Goal: Answer question/provide support: Share knowledge or assist other users

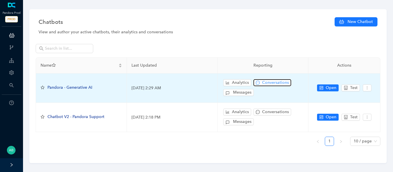
click at [285, 81] on span "Conversations" at bounding box center [275, 83] width 27 height 6
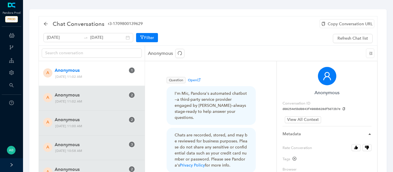
click at [234, 39] on div "August 13th 2025 August 20th 2025 Filter Refresh Chat list" at bounding box center [207, 38] width 329 height 11
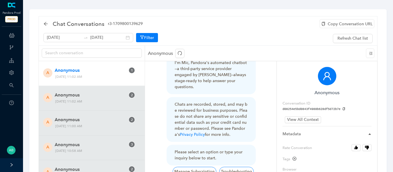
scroll to position [31, 0]
click at [47, 24] on icon "arrow-left" at bounding box center [46, 24] width 4 height 4
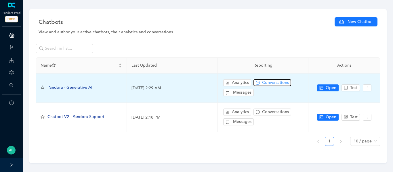
click at [273, 83] on span "Conversations" at bounding box center [275, 83] width 27 height 6
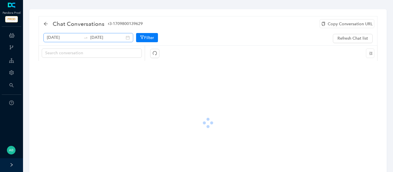
click at [121, 39] on div "[DATE] [DATE]" at bounding box center [88, 37] width 90 height 9
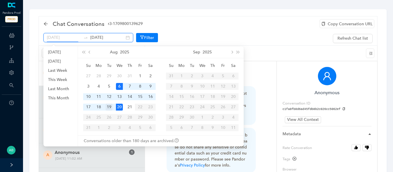
type input "[DATE]"
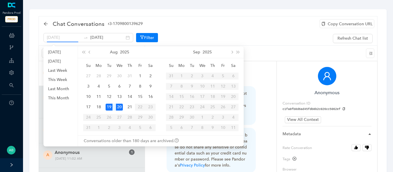
click at [110, 109] on div "19" at bounding box center [109, 107] width 7 height 7
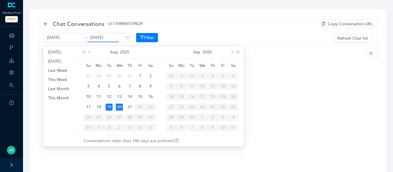
type input "[DATE]"
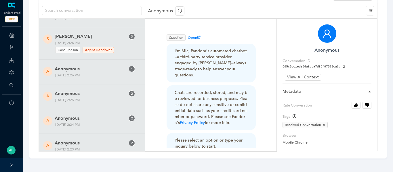
scroll to position [12557, 0]
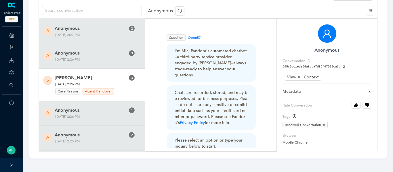
click at [117, 81] on span "[DATE] 2:26 PM Case Reason Agent Handover" at bounding box center [85, 88] width 65 height 14
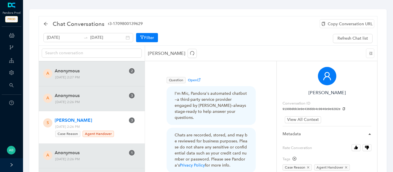
click at [357, 23] on div "Copy Conversation URL" at bounding box center [347, 23] width 55 height 9
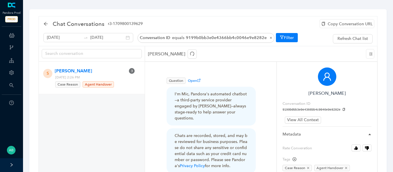
click at [343, 110] on icon "copy" at bounding box center [344, 109] width 2 height 3
drag, startPoint x: 95, startPoint y: 77, endPoint x: 111, endPoint y: 79, distance: 15.4
click at [111, 79] on span "[DATE] 2:26 PM Case Reason Agent Handover" at bounding box center [85, 82] width 65 height 14
copy span "2:26 PM"
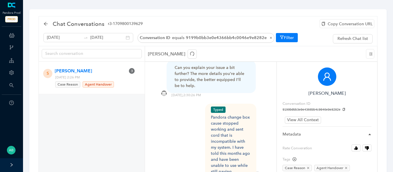
scroll to position [516, 0]
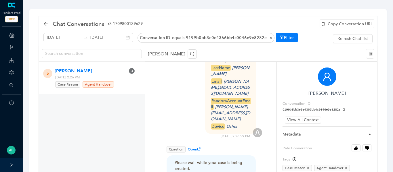
scroll to position [229, 0]
click at [173, 146] on span "Question" at bounding box center [176, 149] width 19 height 6
click at [194, 147] on span "Open" at bounding box center [194, 149] width 13 height 4
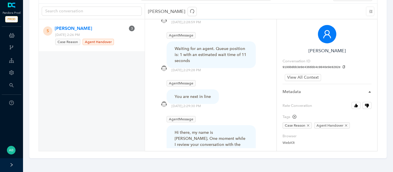
scroll to position [342, 0]
click at [219, 130] on div "Hi there, my name is Leon. One moment while I review your conversation with the…" at bounding box center [211, 148] width 73 height 36
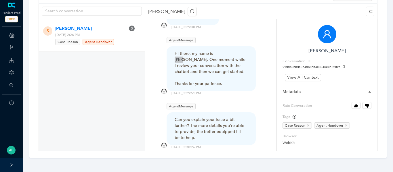
scroll to position [0, 0]
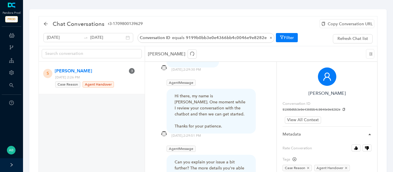
click at [352, 23] on div "Copy Conversation URL" at bounding box center [347, 23] width 55 height 9
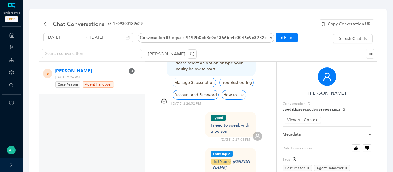
scroll to position [122, 0]
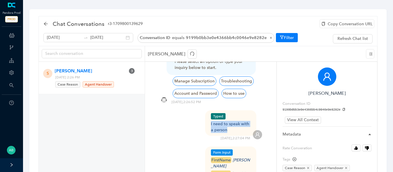
drag, startPoint x: 228, startPoint y: 124, endPoint x: 209, endPoint y: 120, distance: 19.7
click at [209, 120] on div "Typed I need to speak with a person" at bounding box center [231, 124] width 52 height 26
copy div "I need to speak with a person"
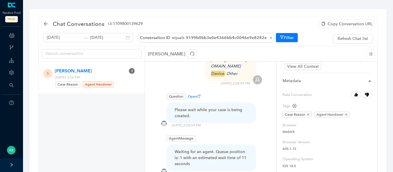
scroll to position [55, 0]
click at [309, 113] on icon "close" at bounding box center [308, 113] width 3 height 3
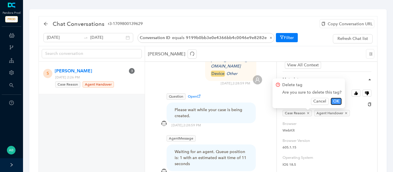
click at [335, 101] on span "OK" at bounding box center [336, 101] width 6 height 6
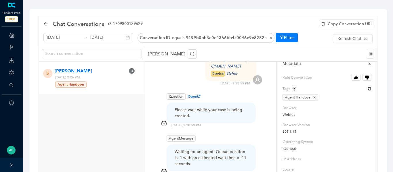
scroll to position [71, 0]
click at [356, 77] on icon "button" at bounding box center [356, 77] width 3 height 4
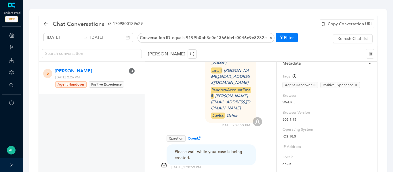
scroll to position [235, 0]
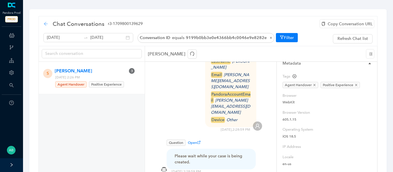
click at [44, 24] on icon "arrow-left" at bounding box center [45, 24] width 5 height 5
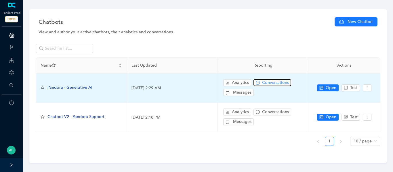
click at [278, 82] on span "Conversations" at bounding box center [275, 83] width 27 height 6
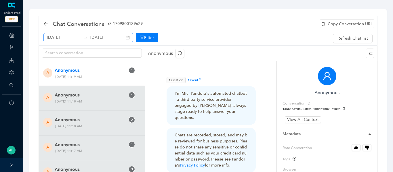
click at [120, 39] on div "August 13th 2025 August 20th 2025" at bounding box center [88, 37] width 90 height 9
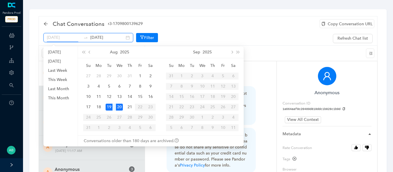
type input "[DATE]"
click at [119, 109] on div "20" at bounding box center [119, 107] width 7 height 7
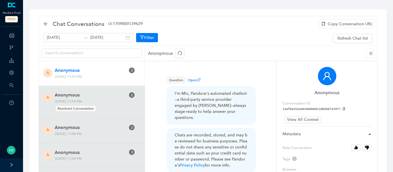
click at [351, 23] on div "Copy Conversation URL" at bounding box center [347, 23] width 55 height 9
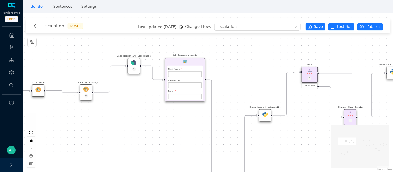
drag, startPoint x: 139, startPoint y: 75, endPoint x: 167, endPoint y: 185, distance: 113.4
click at [167, 172] on html "Pandora Prod PROD ChatBots & Ticket Automations Webhooks Guide Account Search H…" at bounding box center [196, 86] width 393 height 172
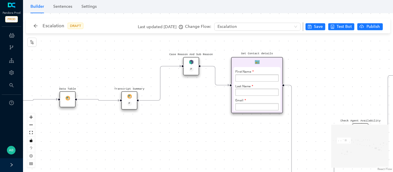
drag, startPoint x: 121, startPoint y: 104, endPoint x: 185, endPoint y: 127, distance: 68.3
click at [185, 127] on div "Rule P Start Rule P IsAvailable Rule newContact Get Contact details First Name …" at bounding box center [208, 92] width 370 height 159
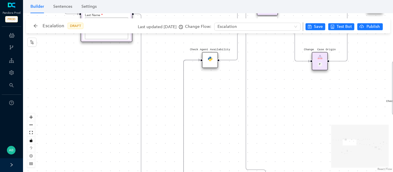
drag, startPoint x: 193, startPoint y: 115, endPoint x: 43, endPoint y: 43, distance: 166.7
click at [43, 43] on div "Rule P Start Rule P IsAvailable Rule newContact Get Contact details First Name …" at bounding box center [208, 92] width 370 height 159
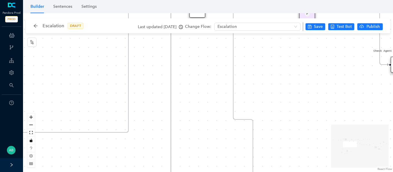
drag, startPoint x: 63, startPoint y: 93, endPoint x: 51, endPoint y: 43, distance: 52.0
click at [51, 43] on div "Rule P Start Rule P IsAvailable Rule newContact Get Contact details First Name …" at bounding box center [208, 92] width 370 height 159
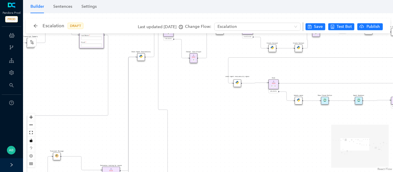
drag, startPoint x: 107, startPoint y: 101, endPoint x: 185, endPoint y: 103, distance: 78.3
click at [185, 103] on div "Rule P Start Rule P IsAvailable Rule newContact Get Contact details First Name …" at bounding box center [208, 92] width 370 height 159
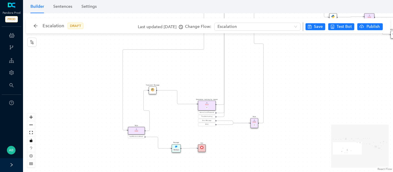
drag, startPoint x: 103, startPoint y: 77, endPoint x: 198, endPoint y: 10, distance: 116.3
click at [198, 10] on div "Builder Sentences Settings Rule P Start Rule P IsAvailable Rule newContact Get …" at bounding box center [208, 86] width 370 height 172
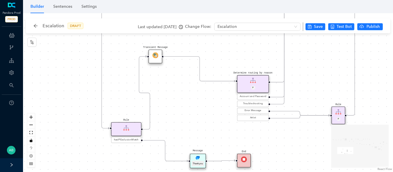
drag, startPoint x: 127, startPoint y: 122, endPoint x: 126, endPoint y: 79, distance: 42.9
click at [126, 79] on div "Rule P Start Rule P IsAvailable Rule newContact Get Contact details First Name …" at bounding box center [208, 92] width 370 height 159
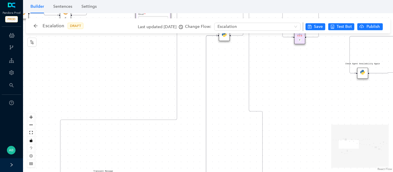
drag, startPoint x: 244, startPoint y: 71, endPoint x: 204, endPoint y: 186, distance: 121.5
click at [204, 172] on html "Pandora Prod PROD ChatBots & Ticket Automations Webhooks Guide Account Search H…" at bounding box center [196, 86] width 393 height 172
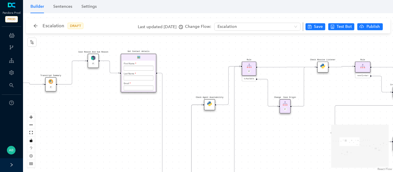
drag, startPoint x: 194, startPoint y: 121, endPoint x: 176, endPoint y: 183, distance: 64.7
click at [176, 172] on html "Pandora Prod PROD ChatBots & Ticket Automations Webhooks Guide Account Search H…" at bounding box center [196, 86] width 393 height 172
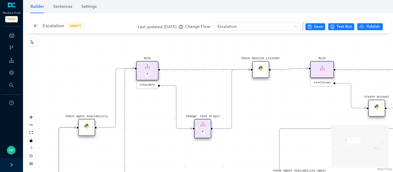
drag, startPoint x: 257, startPoint y: 83, endPoint x: 155, endPoint y: 101, distance: 104.1
click at [155, 101] on div "Rule P Start Rule P IsAvailable Rule newContact Get Contact details First Name …" at bounding box center [208, 92] width 370 height 159
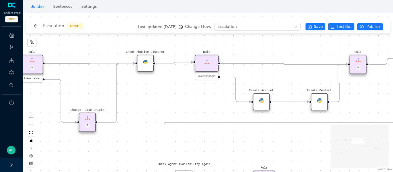
drag, startPoint x: 203, startPoint y: 97, endPoint x: 88, endPoint y: 91, distance: 115.6
click at [88, 91] on div "Rule P Start Rule P IsAvailable Rule newContact Get Contact details First Name …" at bounding box center [208, 92] width 370 height 159
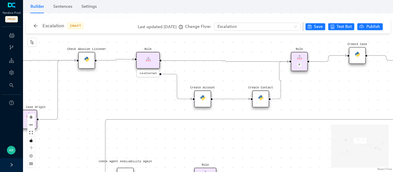
drag, startPoint x: 163, startPoint y: 97, endPoint x: 104, endPoint y: 94, distance: 58.8
click at [104, 94] on div "Rule P Start Rule P IsAvailable Rule newContact Get Contact details First Name …" at bounding box center [208, 92] width 370 height 159
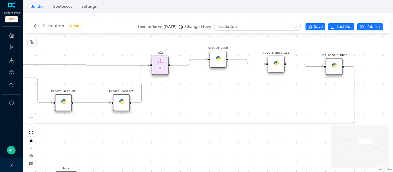
drag, startPoint x: 170, startPoint y: 97, endPoint x: 22, endPoint y: 103, distance: 148.4
click at [22, 103] on div "Pandora Prod PROD ChatBots & Ticket Automations Webhooks Guide Account Search H…" at bounding box center [196, 86] width 393 height 172
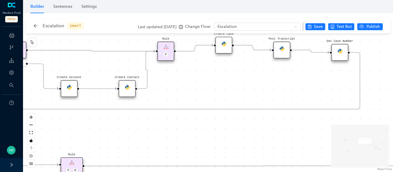
drag, startPoint x: 291, startPoint y: 82, endPoint x: 306, endPoint y: 65, distance: 22.0
click at [306, 65] on div "Rule P Start Rule P IsAvailable Rule newContact Get Contact details First Name …" at bounding box center [208, 92] width 370 height 159
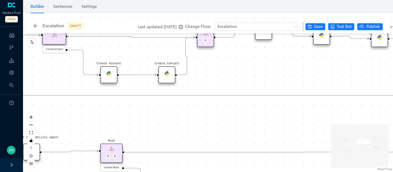
drag, startPoint x: 188, startPoint y: 73, endPoint x: 228, endPoint y: 59, distance: 42.1
click at [228, 59] on div "Rule P Start Rule P IsAvailable Rule newContact Get Contact details First Name …" at bounding box center [208, 92] width 370 height 159
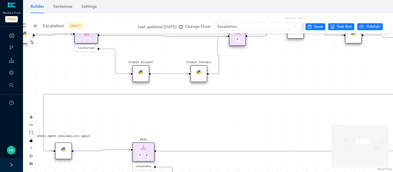
drag, startPoint x: 217, startPoint y: 67, endPoint x: 272, endPoint y: 69, distance: 54.7
click at [272, 69] on div "Rule P Start Rule P IsAvailable Rule newContact Get Contact details First Name …" at bounding box center [208, 92] width 370 height 159
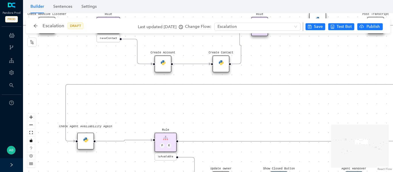
drag, startPoint x: 282, startPoint y: 82, endPoint x: 280, endPoint y: 66, distance: 16.3
click at [280, 66] on div "Rule P Start Rule P IsAvailable Rule newContact Get Contact details First Name …" at bounding box center [208, 92] width 370 height 159
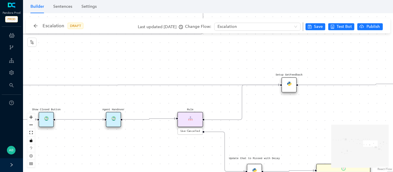
drag, startPoint x: 213, startPoint y: 103, endPoint x: 30, endPoint y: 98, distance: 183.2
click at [30, 98] on div "Rule P Start Rule P IsAvailable Rule newContact Get Contact details First Name …" at bounding box center [208, 92] width 370 height 159
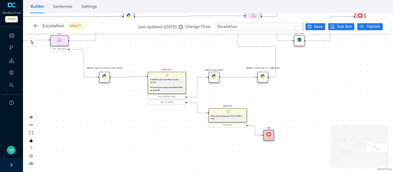
drag, startPoint x: 182, startPoint y: 99, endPoint x: 78, endPoint y: 29, distance: 125.6
click at [78, 29] on div "Escalation DRAFT Last updated 5 months ago Change Flow: Escalation Save Test Bo…" at bounding box center [208, 86] width 370 height 172
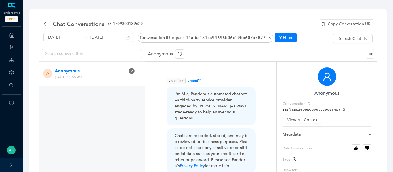
click at [343, 110] on icon "copy" at bounding box center [344, 109] width 3 height 3
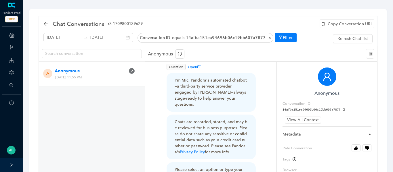
scroll to position [14, 0]
drag, startPoint x: 96, startPoint y: 79, endPoint x: 111, endPoint y: 79, distance: 15.3
click at [111, 79] on span "[DATE] 11:55 PM" at bounding box center [82, 78] width 59 height 6
click at [95, 75] on span "[DATE] 11:55 PM" at bounding box center [82, 78] width 59 height 6
drag, startPoint x: 95, startPoint y: 78, endPoint x: 112, endPoint y: 79, distance: 17.3
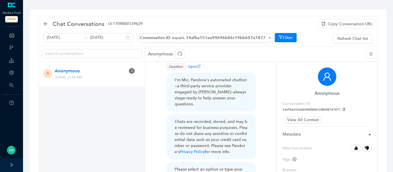
click at [112, 79] on div "A Anonymous 2 Tuesday, August 19, 2025 11:55 PM" at bounding box center [92, 74] width 89 height 13
drag, startPoint x: 96, startPoint y: 78, endPoint x: 111, endPoint y: 78, distance: 15.0
click at [111, 78] on span "[DATE] 11:55 PM" at bounding box center [82, 78] width 59 height 6
copy span "11:55 PM"
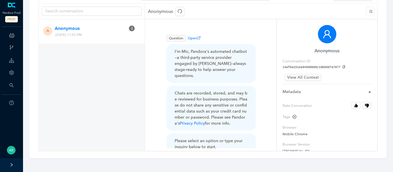
scroll to position [0, 0]
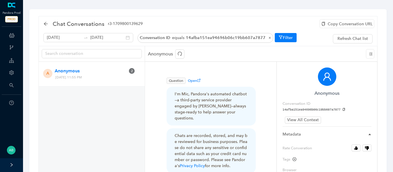
click at [340, 25] on div "Copy Conversation URL" at bounding box center [347, 23] width 55 height 9
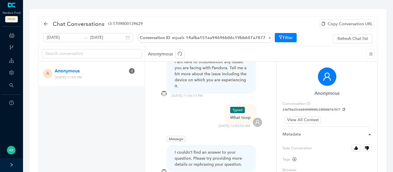
scroll to position [7, 0]
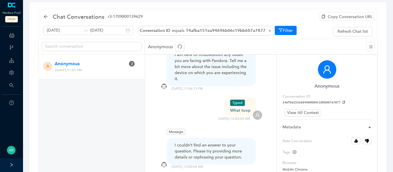
drag, startPoint x: 232, startPoint y: 107, endPoint x: 250, endPoint y: 108, distance: 18.2
click at [250, 108] on div "Typed What toop 8/20/2025 , 12:00:50 AM" at bounding box center [211, 109] width 103 height 24
drag, startPoint x: 232, startPoint y: 107, endPoint x: 248, endPoint y: 109, distance: 16.5
click at [248, 109] on div "Typed What toop 8/20/2025 , 12:00:50 AM" at bounding box center [211, 109] width 103 height 24
click at [245, 108] on div "Typed What toop 8/20/2025 , 12:00:50 AM" at bounding box center [211, 109] width 103 height 24
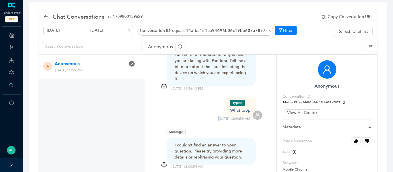
click at [245, 108] on div "Typed What toop 8/20/2025 , 12:00:50 AM" at bounding box center [211, 109] width 103 height 24
click at [238, 108] on div "What toop" at bounding box center [240, 111] width 20 height 6
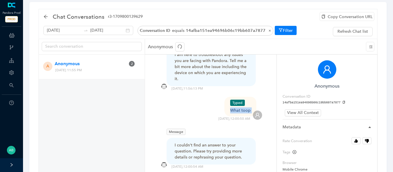
copy div "What toop"
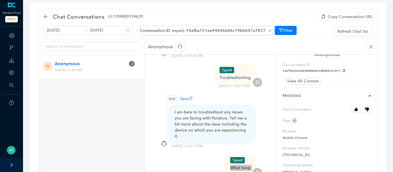
scroll to position [32, 0]
click at [355, 109] on icon "button" at bounding box center [356, 109] width 4 height 4
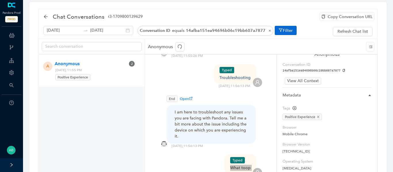
scroll to position [0, 0]
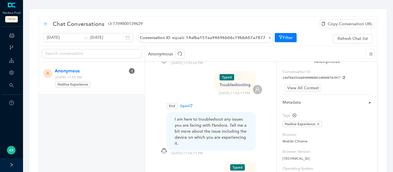
click at [46, 24] on icon "arrow-left" at bounding box center [46, 24] width 4 height 4
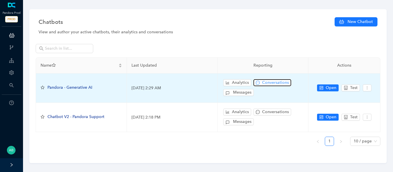
click at [266, 86] on span "Conversations" at bounding box center [275, 83] width 27 height 6
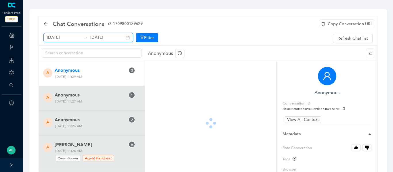
click at [105, 38] on input "[DATE]" at bounding box center [107, 38] width 34 height 6
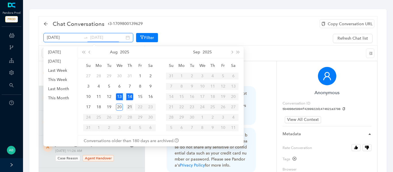
type input "August 21st 2025"
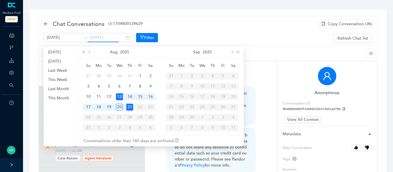
click at [126, 105] on td "21" at bounding box center [130, 107] width 10 height 10
type input "[DATE]"
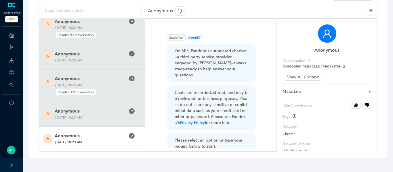
scroll to position [1994, 0]
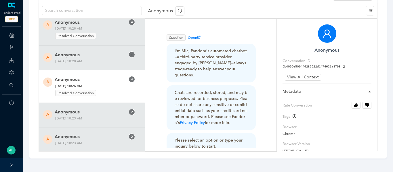
click at [112, 85] on span "Wednesday, August 20, 2025 10:26 AM Resolved Conversation" at bounding box center [82, 90] width 59 height 14
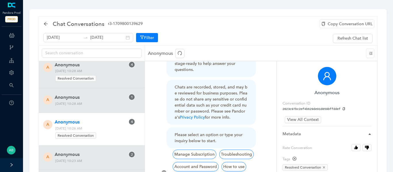
click at [332, 26] on div "Copy Conversation URL" at bounding box center [347, 23] width 55 height 9
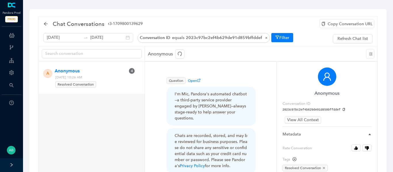
click at [343, 110] on icon "copy" at bounding box center [344, 109] width 3 height 3
drag, startPoint x: 101, startPoint y: 77, endPoint x: 118, endPoint y: 78, distance: 17.3
click at [118, 78] on div "A Anonymous 4 [DATE] 10:26 AM Resolved Conversation" at bounding box center [92, 78] width 89 height 21
click at [102, 77] on span "Wednesday, August 20, 2025 10:26 AM Resolved Conversation" at bounding box center [82, 82] width 59 height 14
drag, startPoint x: 118, startPoint y: 77, endPoint x: 104, endPoint y: 77, distance: 14.4
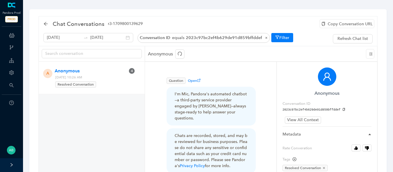
click at [104, 77] on div "A Anonymous 4 Wednesday, August 20, 2025 10:26 AM Resolved Conversation" at bounding box center [92, 78] width 89 height 21
click at [104, 77] on span "Wednesday, August 20, 2025 10:26 AM Resolved Conversation" at bounding box center [82, 82] width 59 height 14
drag, startPoint x: 101, startPoint y: 79, endPoint x: 117, endPoint y: 79, distance: 15.6
click at [112, 79] on span "Wednesday, August 20, 2025 10:26 AM Resolved Conversation" at bounding box center [82, 82] width 59 height 14
copy span "10:26 AM"
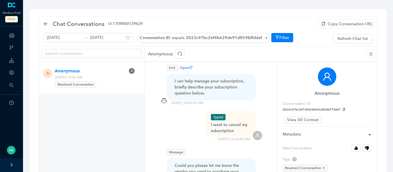
scroll to position [206, 0]
click at [333, 26] on div "Copy Conversation URL" at bounding box center [347, 23] width 55 height 9
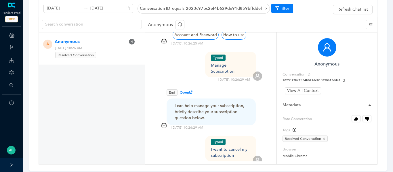
scroll to position [151, 0]
drag, startPoint x: 236, startPoint y: 145, endPoint x: 211, endPoint y: 140, distance: 25.5
click at [211, 140] on div "Typed I want to cancel my subscription 8/20/2025 , 10:26:50 AM" at bounding box center [211, 151] width 103 height 31
copy div "I want to cancel my subscription"
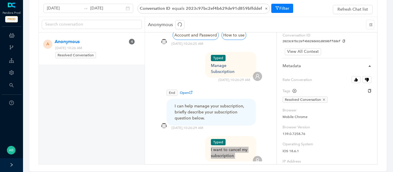
scroll to position [40, 0]
click at [354, 78] on button "Rate Converation" at bounding box center [356, 79] width 9 height 7
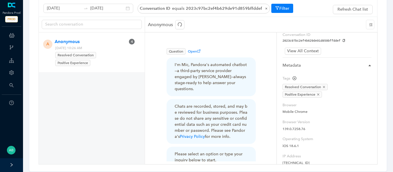
scroll to position [0, 0]
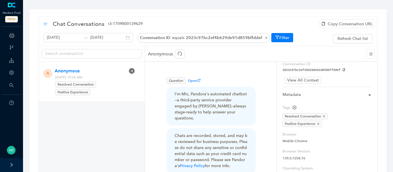
click at [43, 25] on icon "arrow-left" at bounding box center [45, 24] width 5 height 5
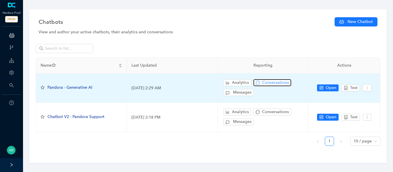
click at [278, 83] on span "Conversations" at bounding box center [275, 83] width 27 height 6
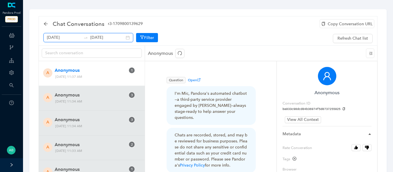
click at [105, 40] on input "[DATE]" at bounding box center [107, 38] width 34 height 6
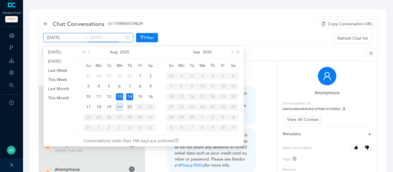
type input "August 21st 2025"
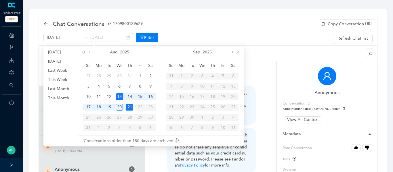
click at [130, 107] on div "21" at bounding box center [129, 107] width 7 height 7
click at [138, 107] on table "Su Mo Tu We Th Fr Sa 27 28 29 30 31 1 2 3 4 5 6 7 8 9 10 11 12 13 14 15 16 17 1…" at bounding box center [119, 97] width 73 height 73
click at [141, 107] on table "Su Mo Tu We Th Fr Sa 27 28 29 30 31 1 2 3 4 5 6 7 8 9 10 11 12 13 14 15 16 17 1…" at bounding box center [119, 97] width 73 height 73
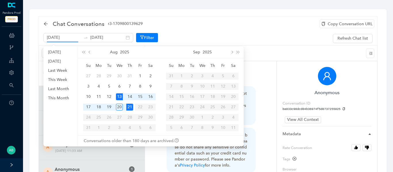
type input "August 21st 2025"
click at [134, 108] on td "21" at bounding box center [130, 107] width 10 height 10
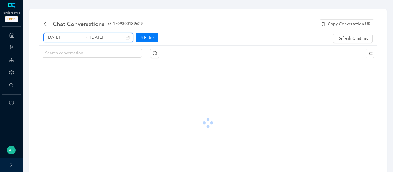
click at [111, 39] on input "August 21st 2025" at bounding box center [107, 38] width 34 height 6
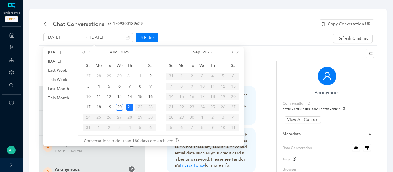
click at [139, 108] on table "Su Mo Tu We Th Fr Sa 27 28 29 30 31 1 2 3 4 5 6 7 8 9 10 11 12 13 14 15 16 17 1…" at bounding box center [119, 97] width 73 height 73
type input "August 21st 2025"
click at [130, 109] on div "21" at bounding box center [129, 107] width 7 height 7
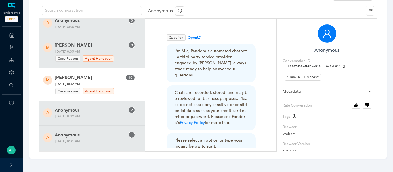
scroll to position [5911, 0]
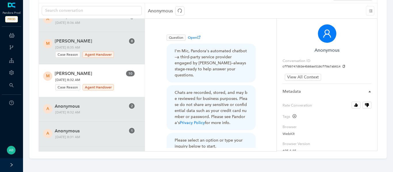
click at [102, 77] on span "[DATE] 8:32 AM Case Reason Agent Handover" at bounding box center [85, 84] width 65 height 14
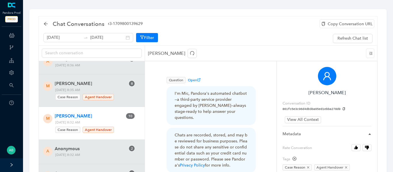
click at [339, 22] on div "Copy Conversation URL" at bounding box center [347, 23] width 55 height 9
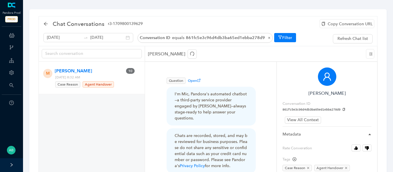
scroll to position [9, 0]
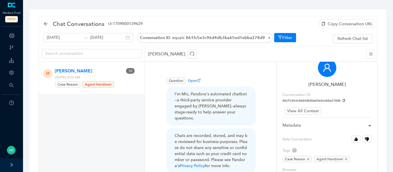
click at [343, 101] on icon "copy" at bounding box center [344, 100] width 3 height 3
drag, startPoint x: 102, startPoint y: 77, endPoint x: 114, endPoint y: 78, distance: 12.1
click at [114, 78] on span "[DATE] 8:32 AM Case Reason Agent Handover" at bounding box center [85, 82] width 65 height 14
copy span "8:32 AM"
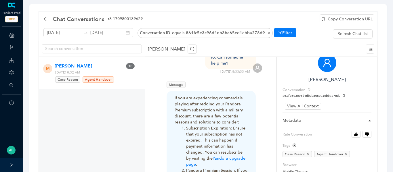
scroll to position [336, 0]
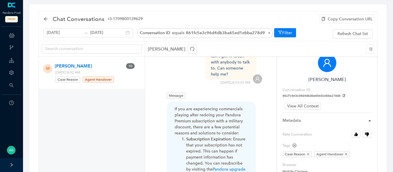
click at [334, 18] on div "Copy Conversation URL" at bounding box center [347, 18] width 55 height 9
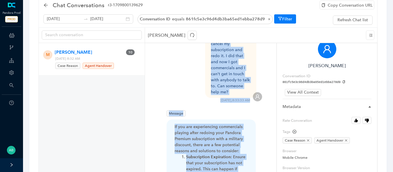
scroll to position [320, 0]
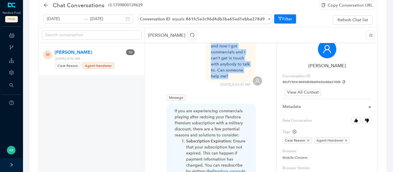
drag, startPoint x: 211, startPoint y: 94, endPoint x: 234, endPoint y: 63, distance: 38.4
click at [234, 63] on div "I had the upgraded premium subscription. I was not getting charged. My military…" at bounding box center [231, 34] width 40 height 91
copy div "I had the upgraded premium subscription. I was not getting charged. My military…"
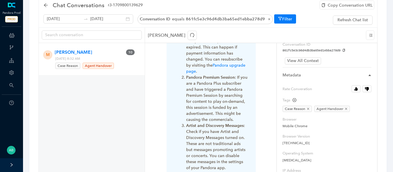
scroll to position [41, 0]
click at [309, 109] on icon "close" at bounding box center [308, 108] width 3 height 3
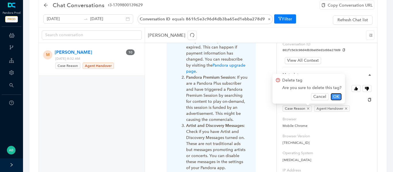
click at [333, 100] on span "OK" at bounding box center [336, 97] width 6 height 6
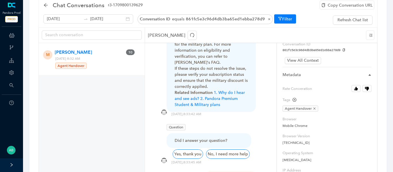
scroll to position [676, 0]
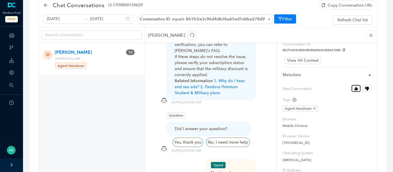
click at [357, 90] on icon "button" at bounding box center [356, 89] width 3 height 4
